Goal: Transaction & Acquisition: Purchase product/service

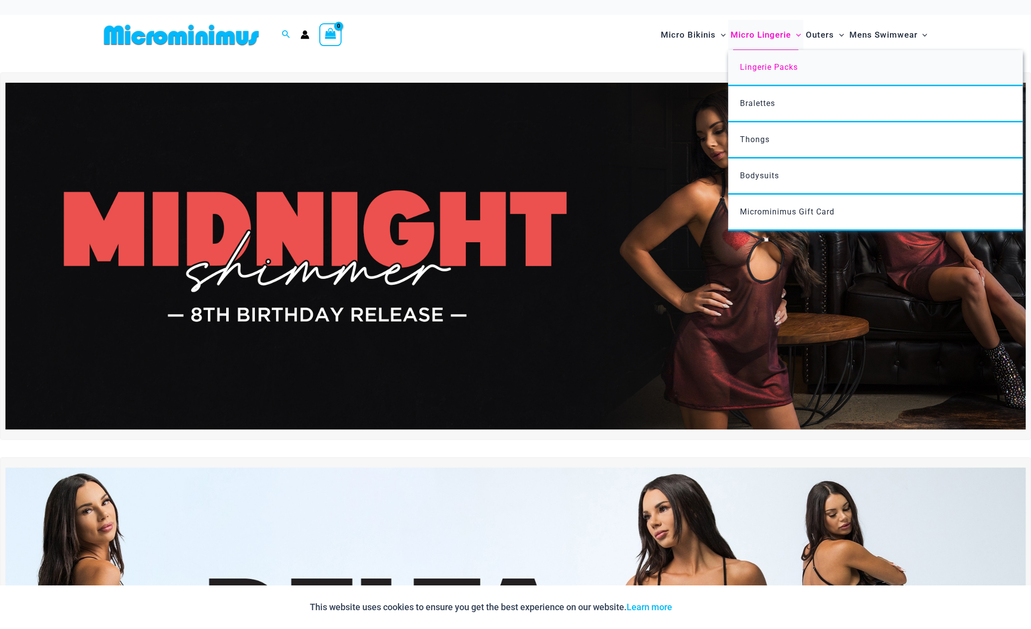
type input "**********"
click at [762, 67] on span "Lingerie Packs" at bounding box center [769, 66] width 58 height 9
